Goal: Share content

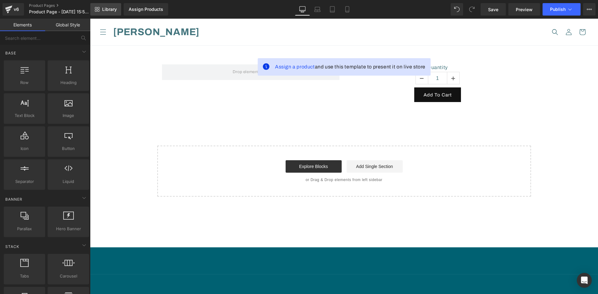
click at [113, 12] on span "Library" at bounding box center [109, 10] width 15 height 6
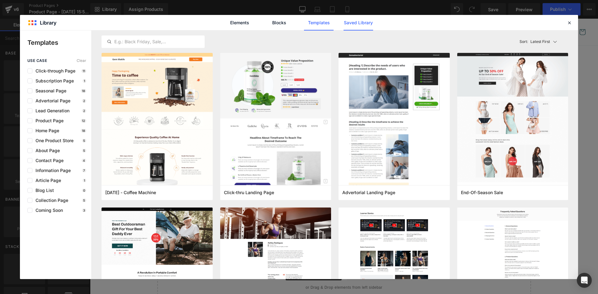
click at [368, 23] on link "Saved Library" at bounding box center [359, 23] width 30 height 16
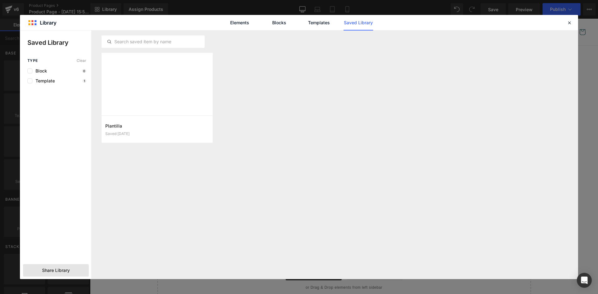
click at [61, 271] on span "Share Library" at bounding box center [56, 271] width 28 height 6
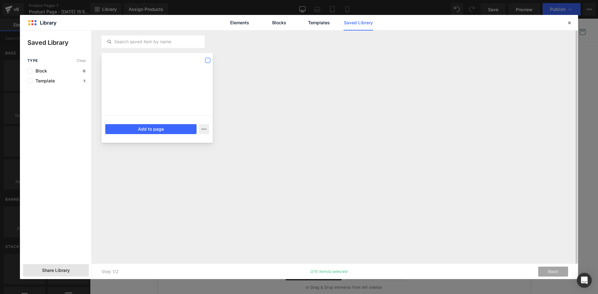
click at [209, 61] on label at bounding box center [207, 60] width 5 height 5
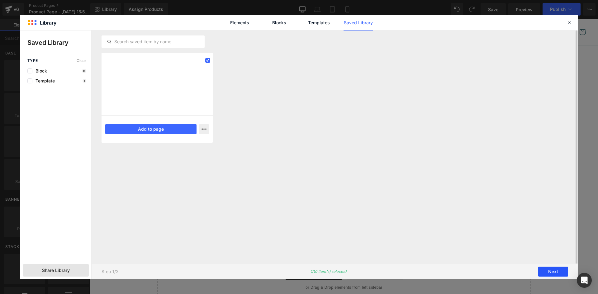
click at [560, 271] on button "Next" at bounding box center [554, 272] width 30 height 10
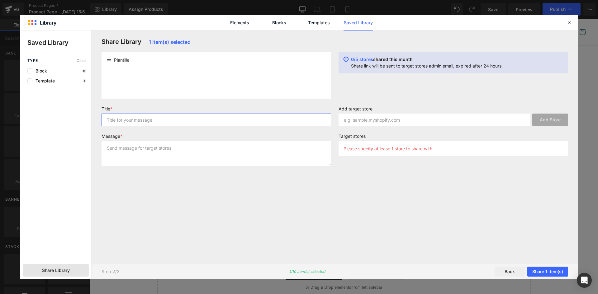
click at [125, 118] on input "text" at bounding box center [217, 120] width 230 height 12
type input "plantilla"
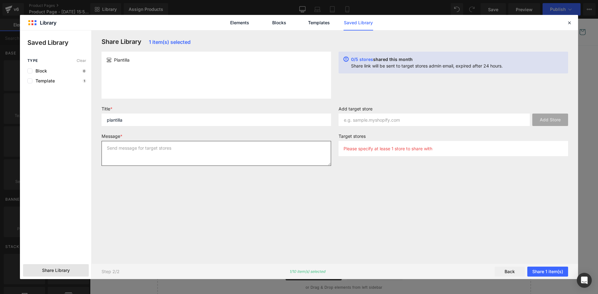
click at [132, 150] on textarea at bounding box center [217, 153] width 230 height 25
type textarea "plantilla"
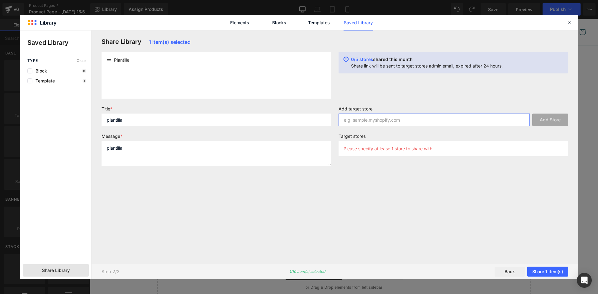
click at [347, 118] on input "text" at bounding box center [434, 120] width 191 height 12
paste input "[DOMAIN_NAME]"
type input "[DOMAIN_NAME]"
click at [546, 119] on button "Add Store" at bounding box center [551, 120] width 36 height 12
click at [368, 118] on input "text" at bounding box center [434, 120] width 191 height 12
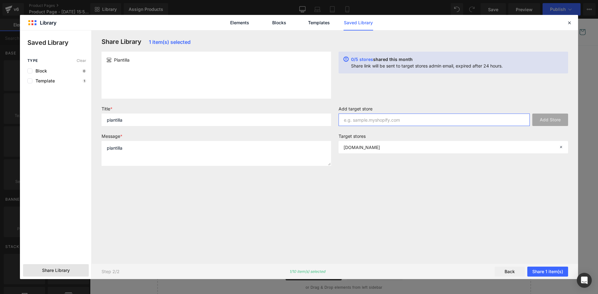
paste input "[DOMAIN_NAME]"
type input "[DOMAIN_NAME]"
click at [551, 121] on button "Add Store" at bounding box center [551, 120] width 36 height 12
click at [419, 119] on input "text" at bounding box center [434, 120] width 191 height 12
paste input "[DOMAIN_NAME]"
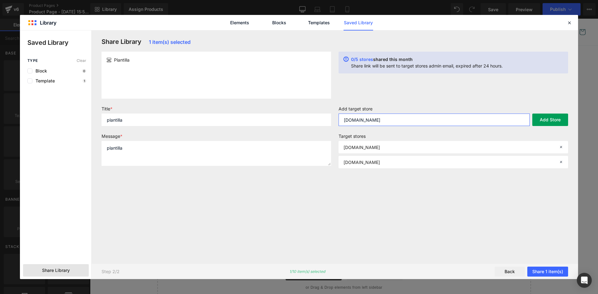
type input "[DOMAIN_NAME]"
click at [552, 122] on button "Add Store" at bounding box center [551, 120] width 36 height 12
click at [375, 122] on input "text" at bounding box center [434, 120] width 191 height 12
paste input "[DOMAIN_NAME]"
type input "[DOMAIN_NAME]"
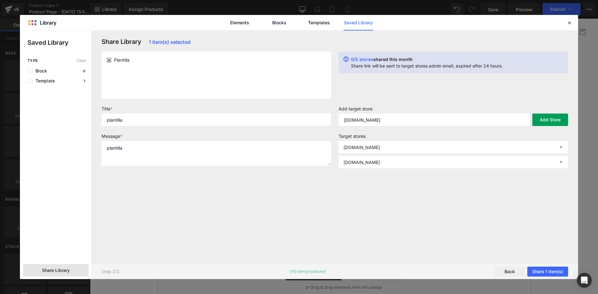
click at [547, 119] on button "Add Store" at bounding box center [551, 120] width 36 height 12
click at [553, 272] on button "Share 1 item(s)" at bounding box center [548, 272] width 41 height 10
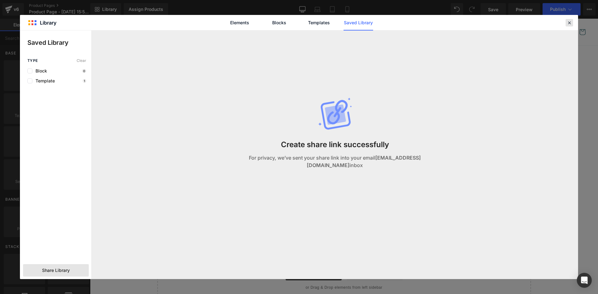
click at [571, 24] on icon at bounding box center [570, 23] width 6 height 6
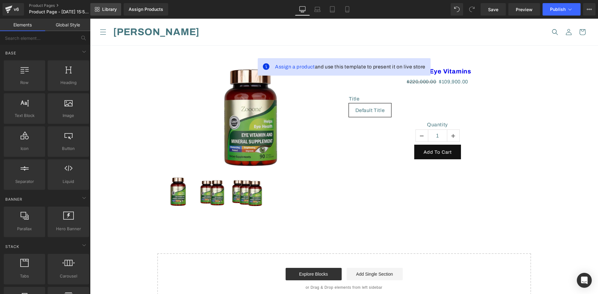
click at [113, 12] on span "Library" at bounding box center [109, 10] width 15 height 6
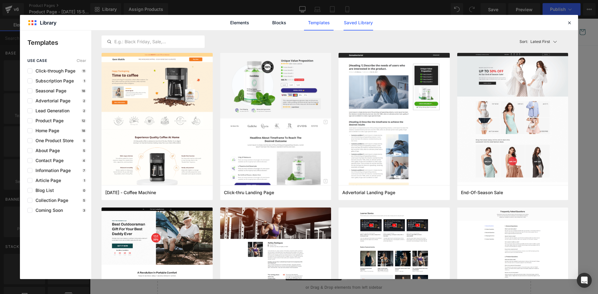
click at [358, 26] on link "Saved Library" at bounding box center [359, 23] width 30 height 16
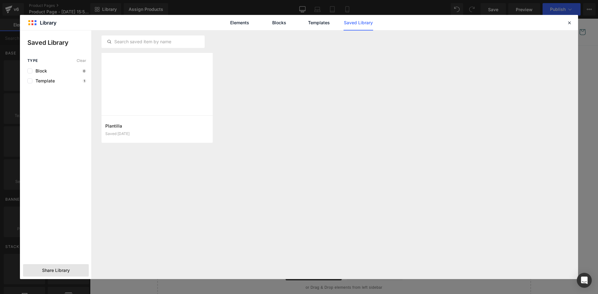
click at [64, 270] on span "Share Library" at bounding box center [56, 271] width 28 height 6
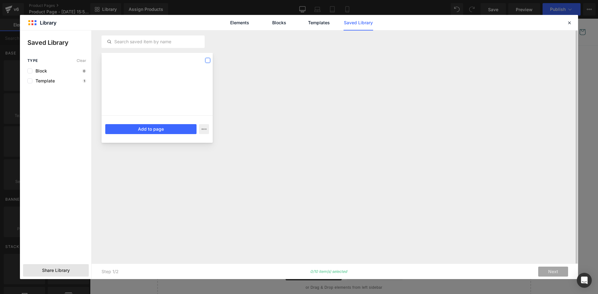
click at [208, 60] on label at bounding box center [207, 60] width 5 height 5
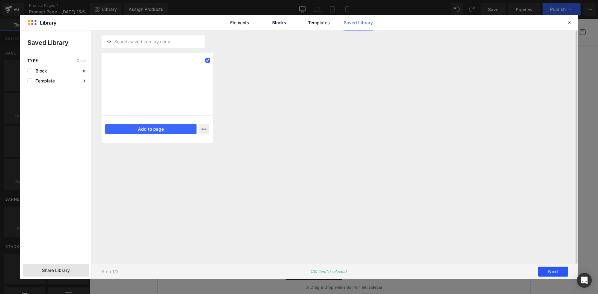
click at [548, 270] on button "Next" at bounding box center [554, 272] width 30 height 10
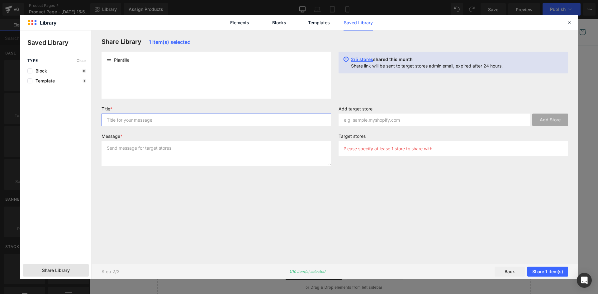
click at [119, 119] on input "text" at bounding box center [217, 120] width 230 height 12
type input "plantilla"
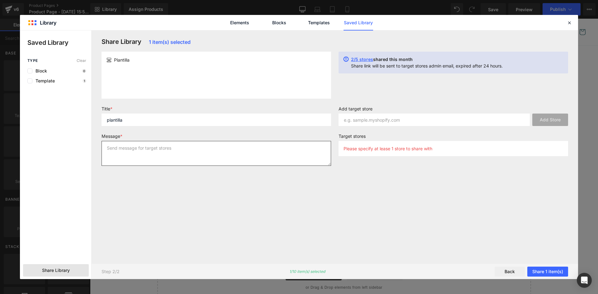
click at [116, 151] on textarea at bounding box center [217, 153] width 230 height 25
type textarea "plantilla"
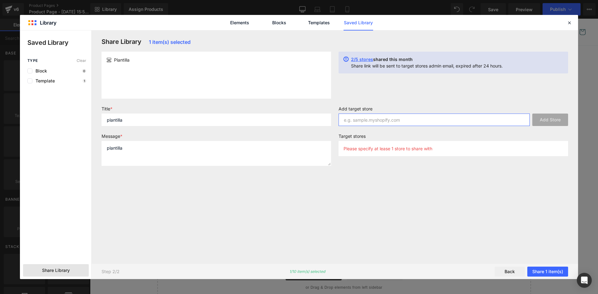
click at [354, 120] on input "text" at bounding box center [434, 120] width 191 height 12
click at [349, 121] on input "text" at bounding box center [434, 120] width 191 height 12
paste input "npwm5w-xi.myshopify.com"
type input "npwm5w-xi.myshopify.com"
click at [550, 122] on button "Add Store" at bounding box center [551, 120] width 36 height 12
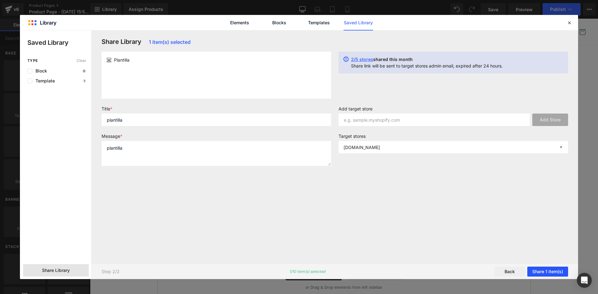
click at [552, 272] on button "Share 1 item(s)" at bounding box center [548, 272] width 41 height 10
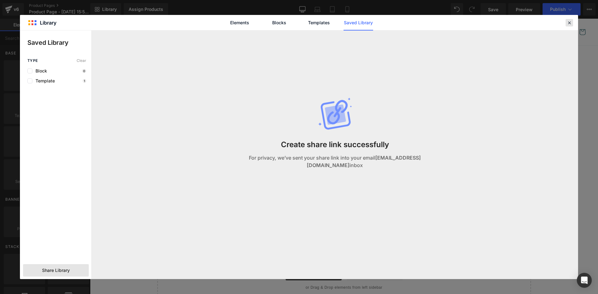
click at [570, 22] on icon at bounding box center [570, 23] width 6 height 6
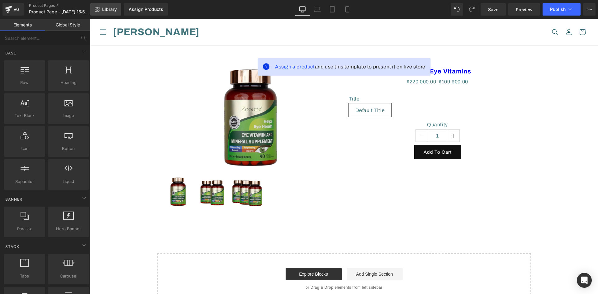
click at [108, 7] on span "Library" at bounding box center [109, 10] width 15 height 6
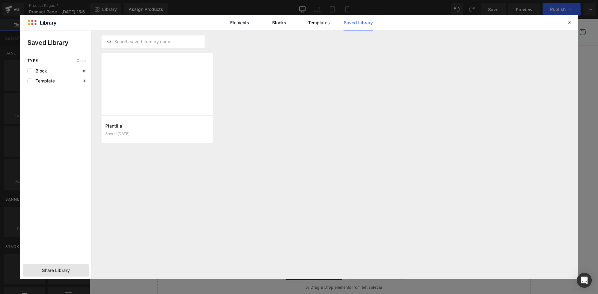
click at [65, 271] on span "Share Library" at bounding box center [56, 271] width 28 height 6
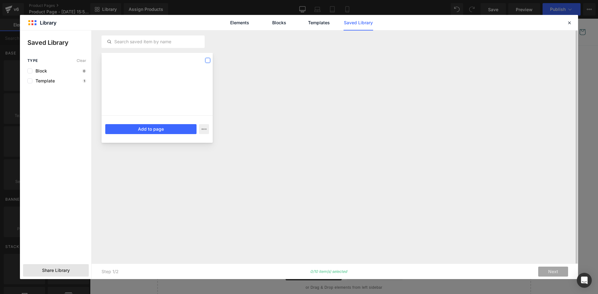
click at [208, 60] on label at bounding box center [207, 60] width 5 height 5
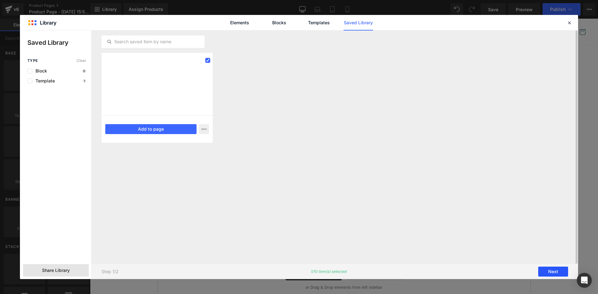
click at [553, 272] on button "Next" at bounding box center [554, 272] width 30 height 10
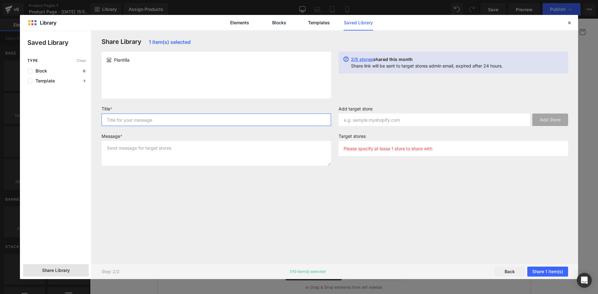
click at [160, 122] on input "text" at bounding box center [217, 120] width 230 height 12
type input "plantilla"
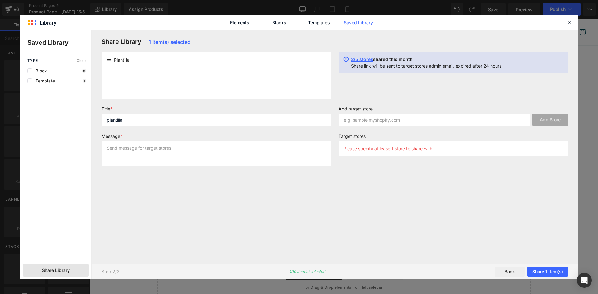
click at [160, 151] on textarea at bounding box center [217, 153] width 230 height 25
type textarea "plantilla"
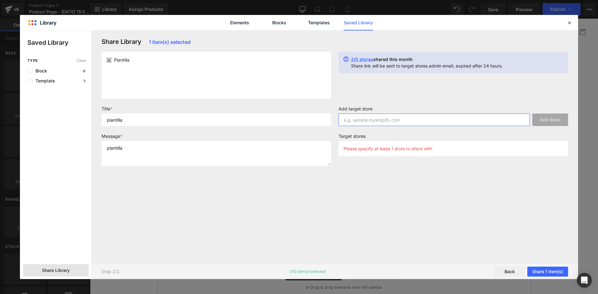
click at [346, 119] on input "text" at bounding box center [434, 120] width 191 height 12
paste input "meqy1q-vt.myshopify.com"
type input "meqy1q-vt.myshopify.com"
click at [546, 120] on button "Add Store" at bounding box center [551, 120] width 36 height 12
click at [355, 122] on input "text" at bounding box center [434, 120] width 191 height 12
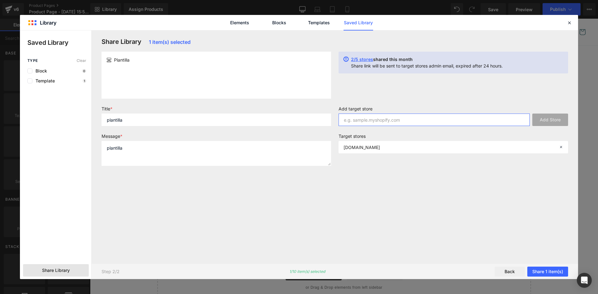
paste input "ged9qq-pw.myshopify.com"
type input "ged9qq-pw.myshopify.com"
click at [556, 118] on button "Add Store" at bounding box center [551, 120] width 36 height 12
click at [548, 274] on button "Share 1 item(s)" at bounding box center [548, 272] width 41 height 10
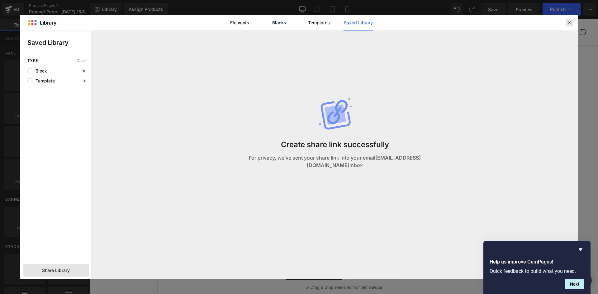
click at [568, 25] on icon at bounding box center [570, 23] width 6 height 6
